Goal: Information Seeking & Learning: Learn about a topic

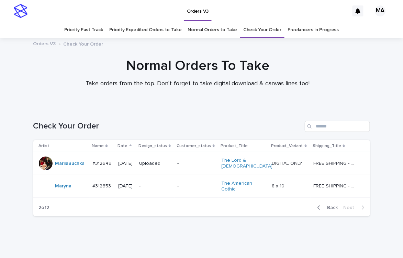
click at [339, 72] on h1 "Normal Orders To Take" at bounding box center [197, 66] width 336 height 16
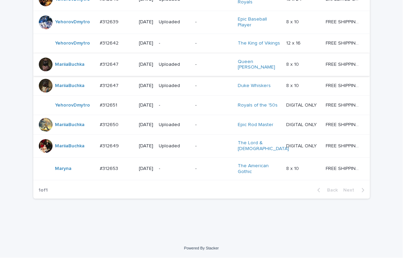
scroll to position [610, 0]
